Goal: Find specific page/section: Find specific page/section

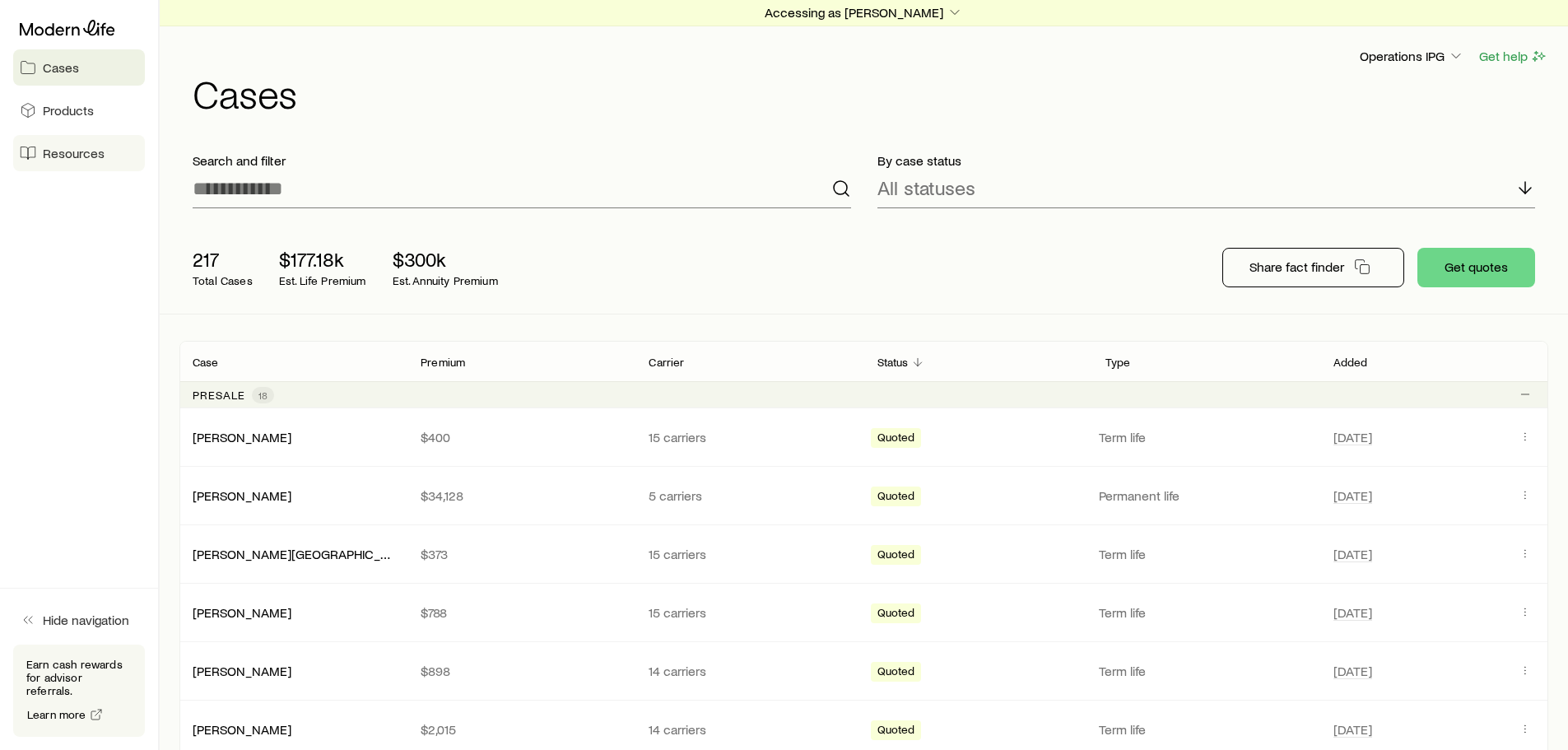
click at [47, 154] on span "Resources" at bounding box center [74, 154] width 61 height 17
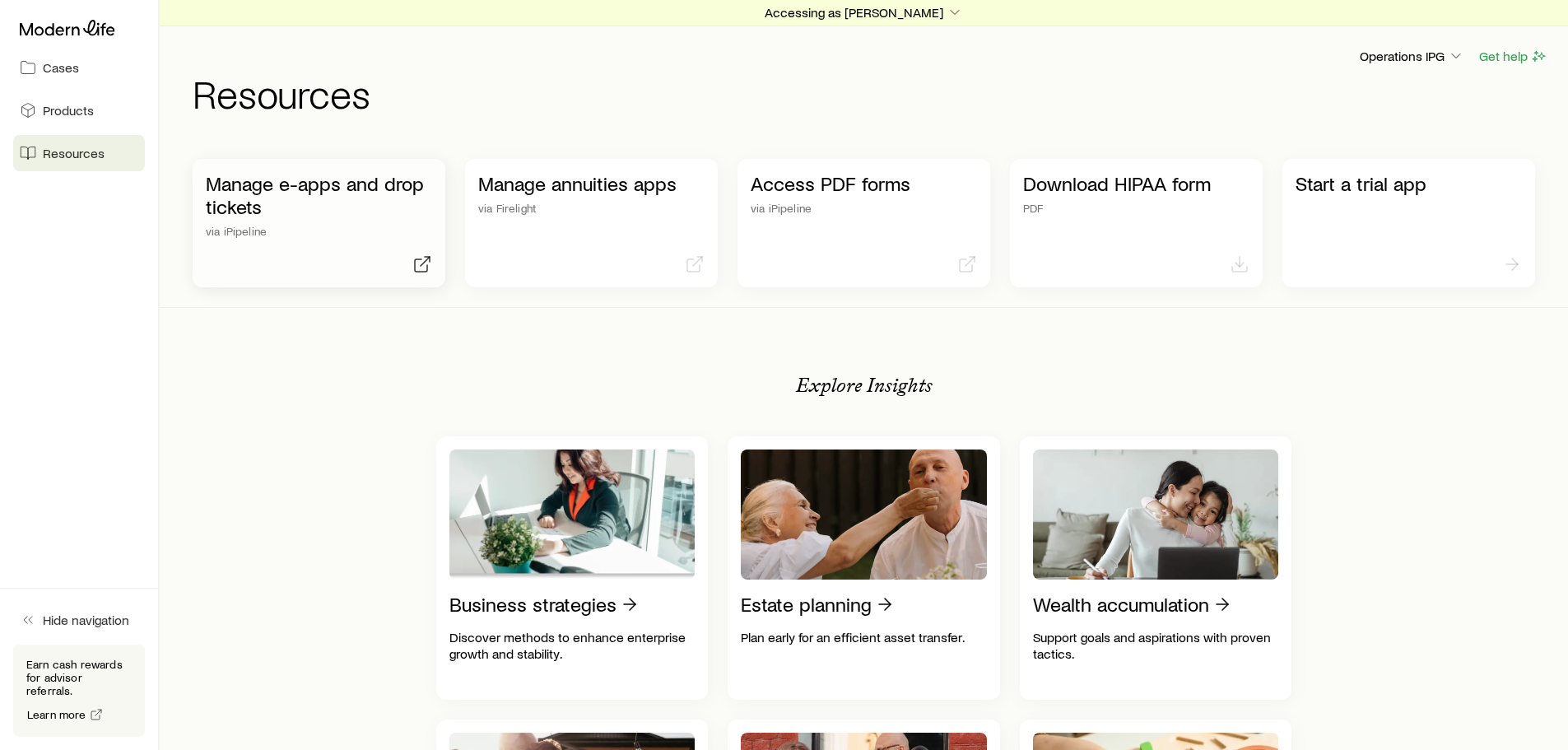
click at [261, 207] on p "Manage e-apps and drop tickets" at bounding box center [319, 195] width 227 height 47
click at [77, 152] on span "Resources" at bounding box center [74, 154] width 61 height 17
click at [267, 204] on p "Manage e-apps and drop tickets" at bounding box center [319, 195] width 227 height 47
click at [828, 9] on p "Accessing as [PERSON_NAME]" at bounding box center [863, 12] width 198 height 17
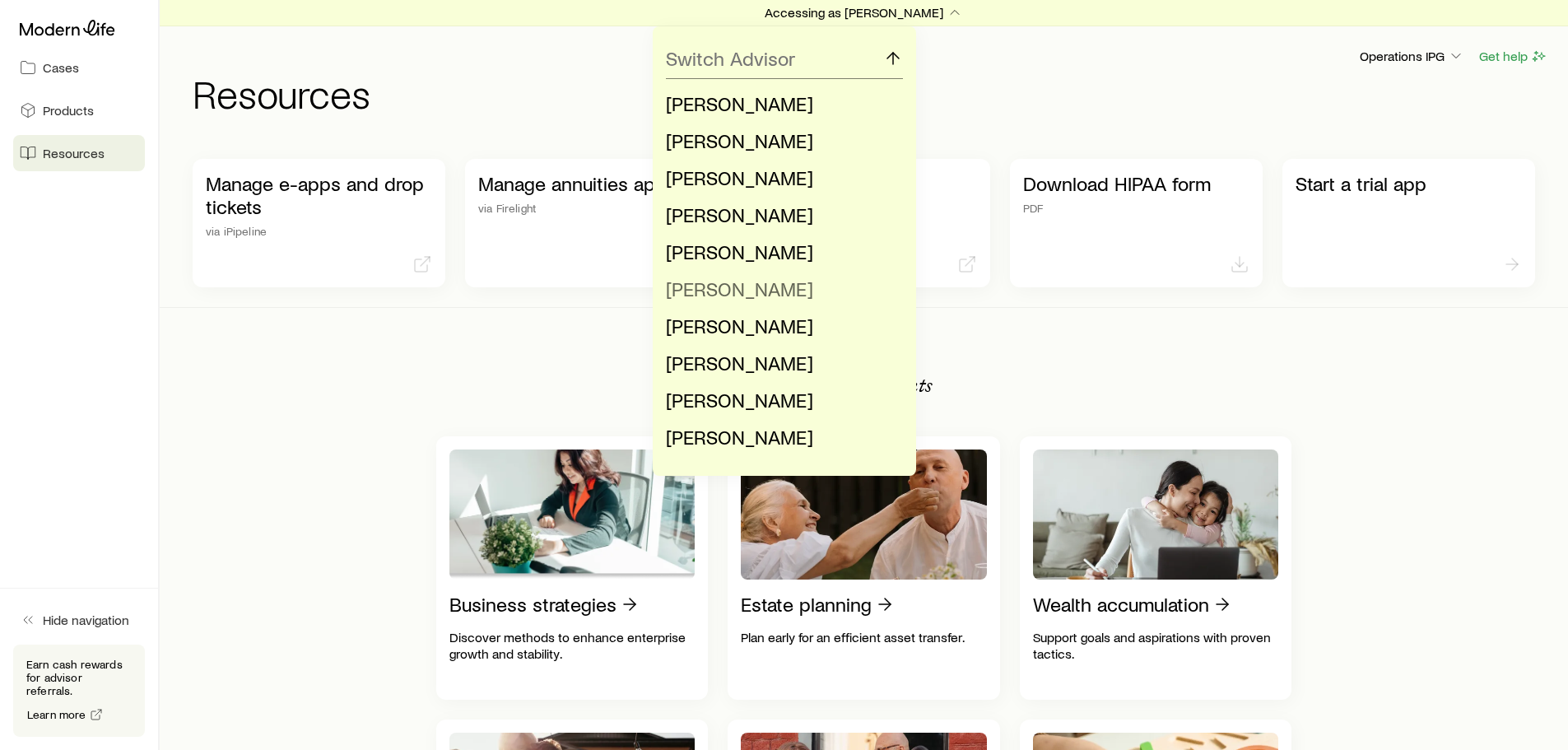
click at [730, 285] on span "[PERSON_NAME]" at bounding box center [739, 288] width 147 height 24
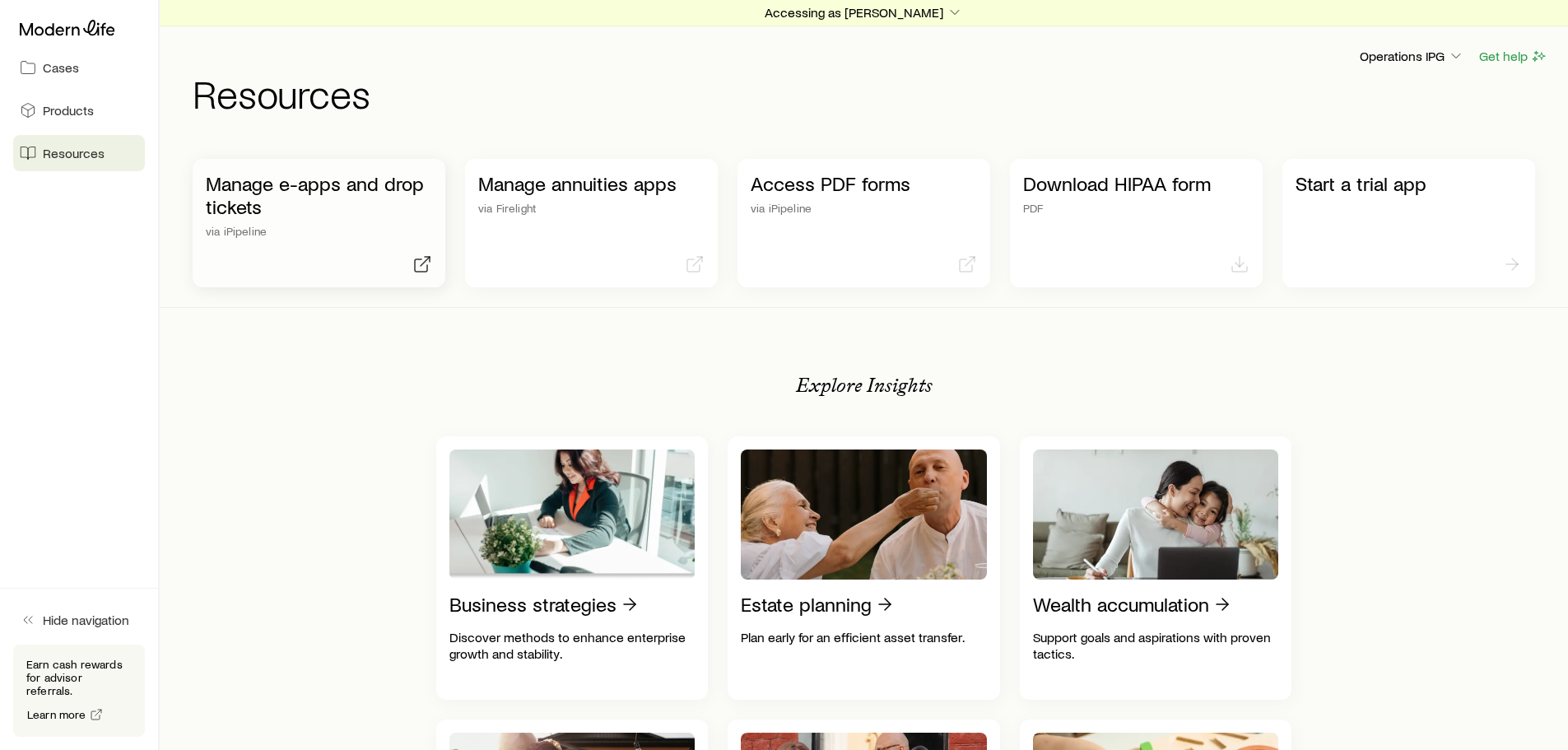
click at [316, 216] on p "Manage e-apps and drop tickets" at bounding box center [319, 195] width 227 height 47
